Goal: Book appointment/travel/reservation

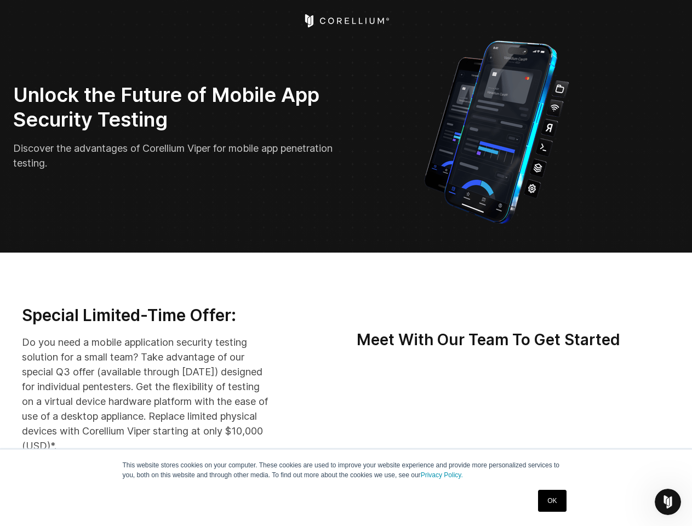
click at [668, 502] on icon "Open Intercom Messenger" at bounding box center [668, 502] width 18 height 18
